Goal: Task Accomplishment & Management: Manage account settings

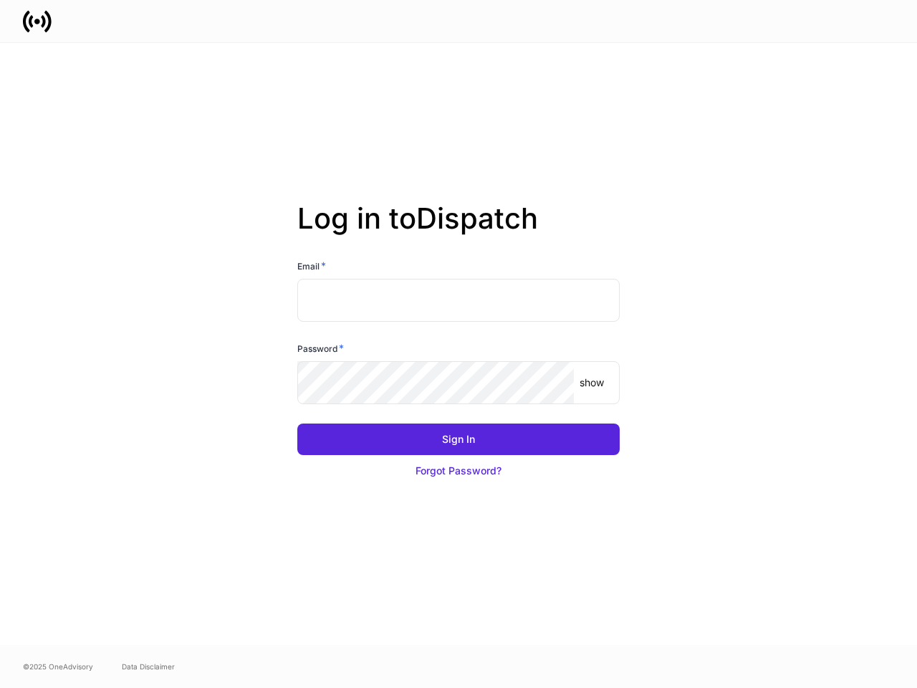
click at [458, 344] on div "Password *" at bounding box center [458, 351] width 322 height 20
click at [458, 300] on input "text" at bounding box center [458, 300] width 322 height 43
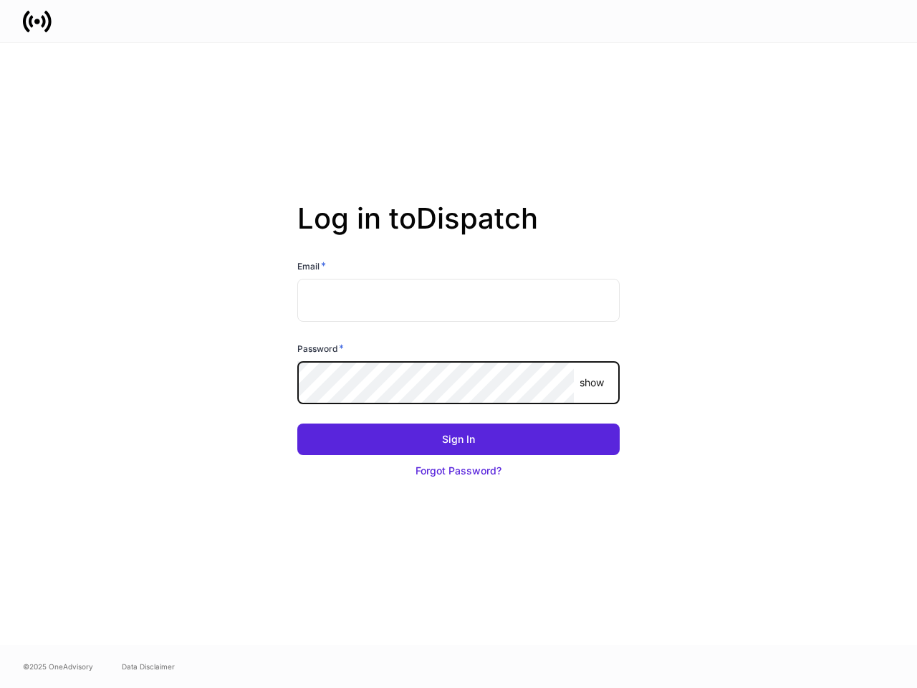
click at [592, 383] on p "show" at bounding box center [592, 382] width 24 height 14
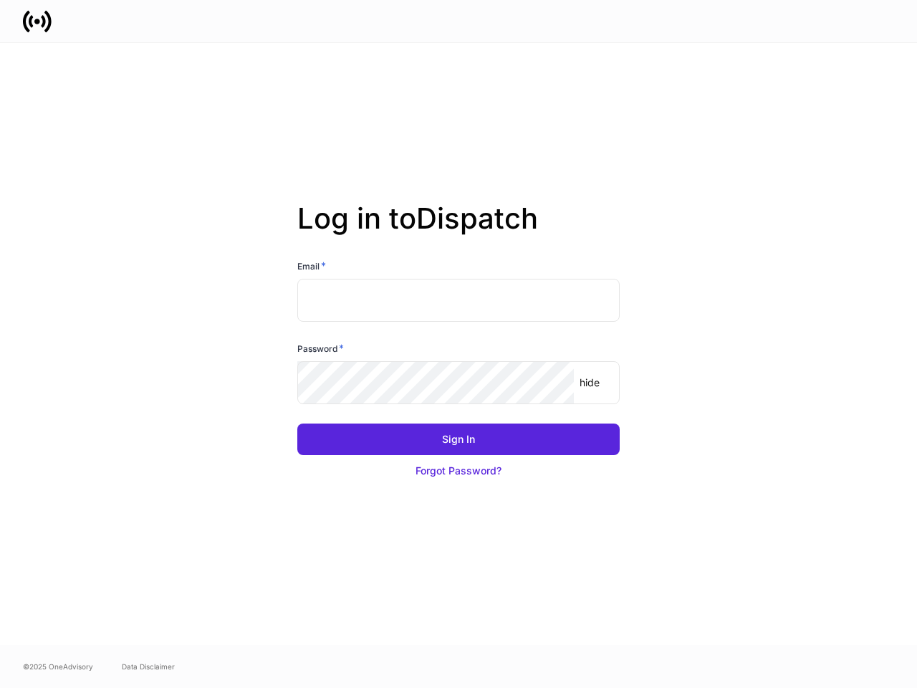
click at [458, 439] on div "Sign In" at bounding box center [458, 439] width 33 height 14
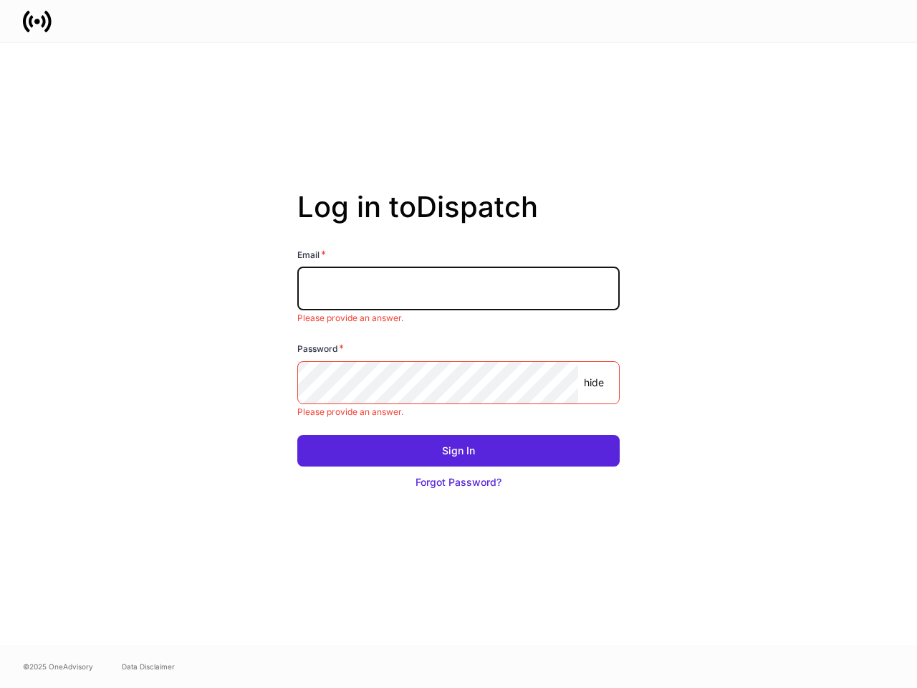
click at [458, 471] on button "Forgot Password?" at bounding box center [458, 482] width 322 height 32
